Goal: Go to known website: Access a specific website the user already knows

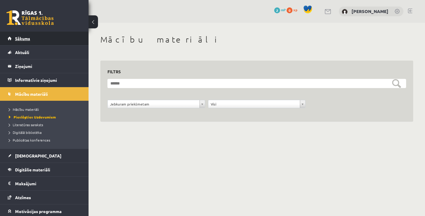
click at [31, 39] on link "Sākums" at bounding box center [45, 39] width 74 height 14
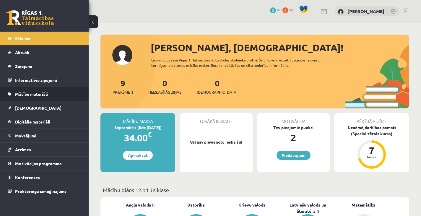
click at [41, 92] on span "Mācību materiāli" at bounding box center [31, 93] width 33 height 5
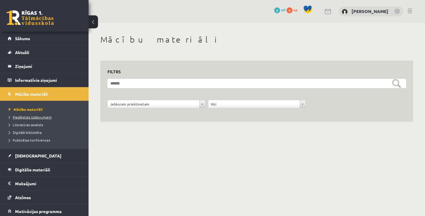
click at [26, 117] on span "Pieslēgties Uzdevumiem" at bounding box center [30, 117] width 43 height 5
